Goal: Information Seeking & Learning: Find specific fact

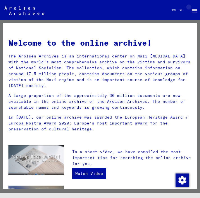
click at [195, 10] on mat-icon "menu" at bounding box center [194, 10] width 7 height 7
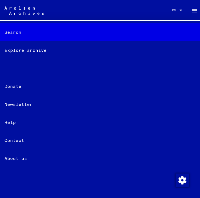
click at [50, 29] on div "Search" at bounding box center [100, 32] width 200 height 18
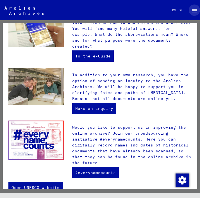
scroll to position [192, 0]
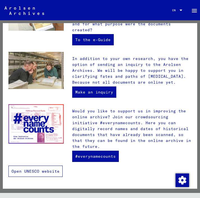
click at [40, 168] on link "Open UNESCO website" at bounding box center [35, 171] width 54 height 11
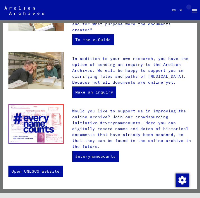
click at [195, 9] on mat-icon "menu" at bounding box center [194, 10] width 7 height 7
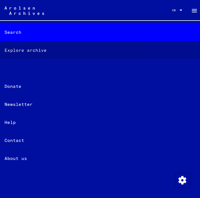
click at [120, 53] on div "Explore archive" at bounding box center [100, 50] width 200 height 18
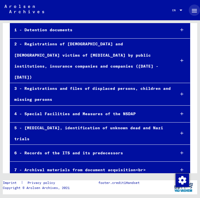
scroll to position [78, 0]
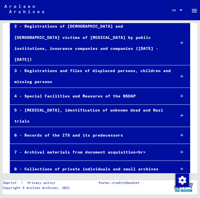
click at [181, 167] on icon at bounding box center [182, 169] width 3 height 4
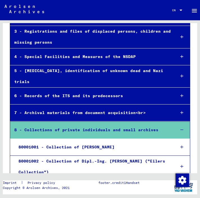
scroll to position [117, 0]
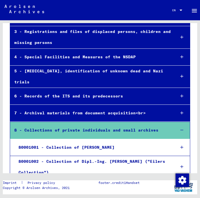
click at [181, 111] on icon at bounding box center [182, 113] width 3 height 4
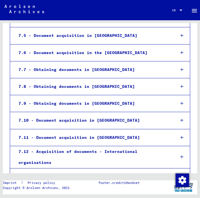
scroll to position [290, 0]
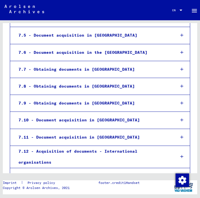
click at [96, 132] on div "7.11 - Document acquisition in [GEOGRAPHIC_DATA]" at bounding box center [92, 137] width 157 height 11
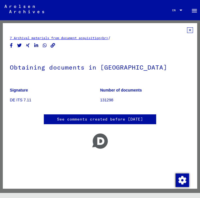
click at [188, 31] on icon at bounding box center [191, 30] width 6 height 6
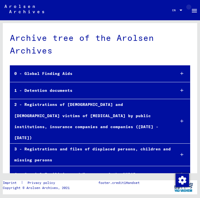
click at [193, 10] on mat-icon "menu" at bounding box center [194, 10] width 7 height 7
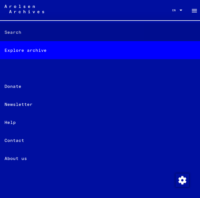
click at [24, 35] on div "Search" at bounding box center [100, 32] width 200 height 18
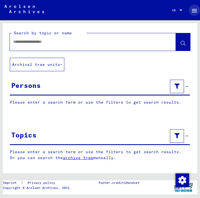
click at [65, 44] on input "text" at bounding box center [88, 42] width 150 height 6
type input "**********"
click at [184, 43] on icon at bounding box center [183, 43] width 5 height 5
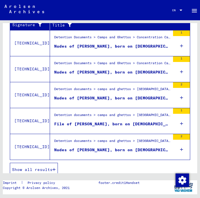
scroll to position [229, 0]
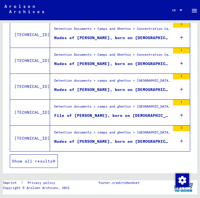
click at [51, 159] on span "Show all results" at bounding box center [32, 161] width 41 height 5
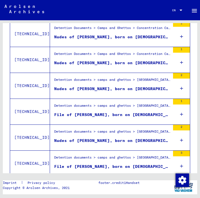
scroll to position [200, 0]
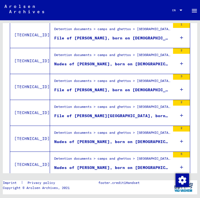
click at [79, 139] on div "Nudes of [PERSON_NAME], born on [DEMOGRAPHIC_DATA]" at bounding box center [112, 142] width 116 height 6
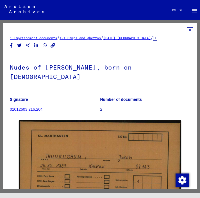
click at [188, 30] on icon at bounding box center [191, 30] width 6 height 6
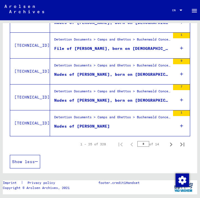
scroll to position [657, 0]
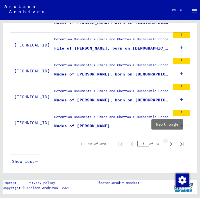
click at [168, 143] on icon "Next page" at bounding box center [172, 144] width 8 height 8
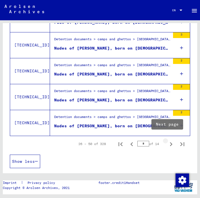
click at [170, 142] on icon "Next page" at bounding box center [171, 144] width 3 height 4
type input "*"
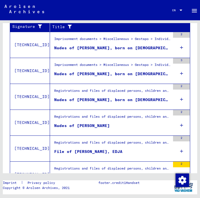
scroll to position [113, 0]
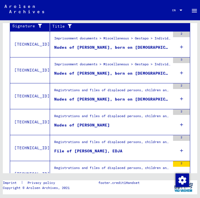
click at [106, 70] on div "Nudes of [PERSON_NAME], born on [DEMOGRAPHIC_DATA]" at bounding box center [112, 73] width 116 height 6
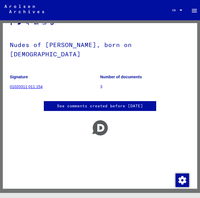
scroll to position [12, 0]
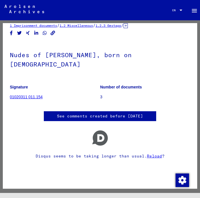
click at [23, 97] on link "01020311 011.154" at bounding box center [26, 97] width 33 height 5
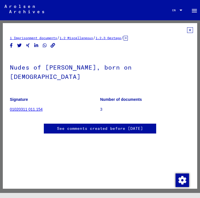
click at [188, 30] on icon at bounding box center [191, 30] width 6 height 6
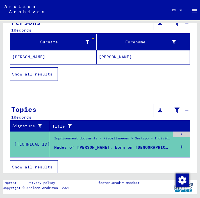
scroll to position [70, 0]
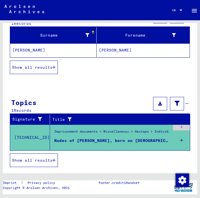
click at [52, 161] on span "Show all results" at bounding box center [32, 160] width 41 height 5
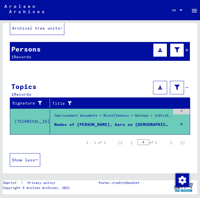
scroll to position [0, 0]
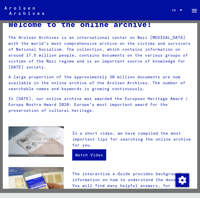
scroll to position [18, 0]
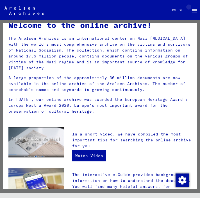
click at [194, 11] on mat-icon "menu" at bounding box center [194, 10] width 7 height 7
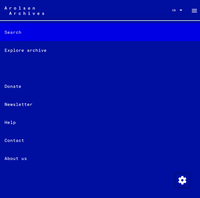
click at [11, 29] on font "Search" at bounding box center [13, 32] width 17 height 7
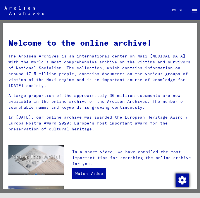
click at [179, 177] on img "button" at bounding box center [183, 180] width 14 height 14
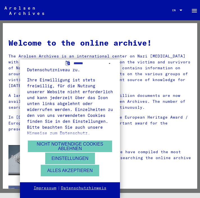
scroll to position [194, 0]
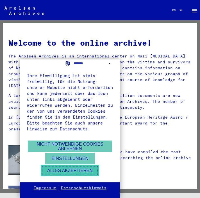
click at [78, 168] on button "Alles akzeptieren" at bounding box center [70, 171] width 59 height 12
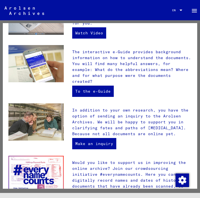
scroll to position [192, 0]
